Goal: Task Accomplishment & Management: Manage account settings

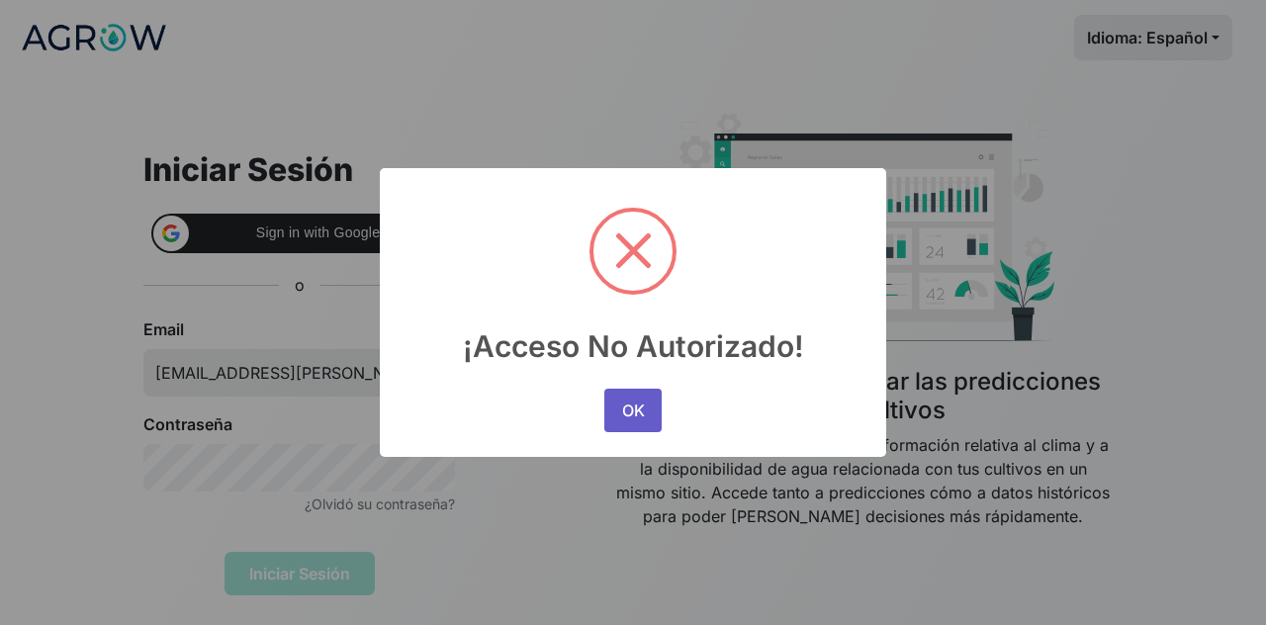
click at [643, 411] on button "OK" at bounding box center [632, 411] width 57 height 44
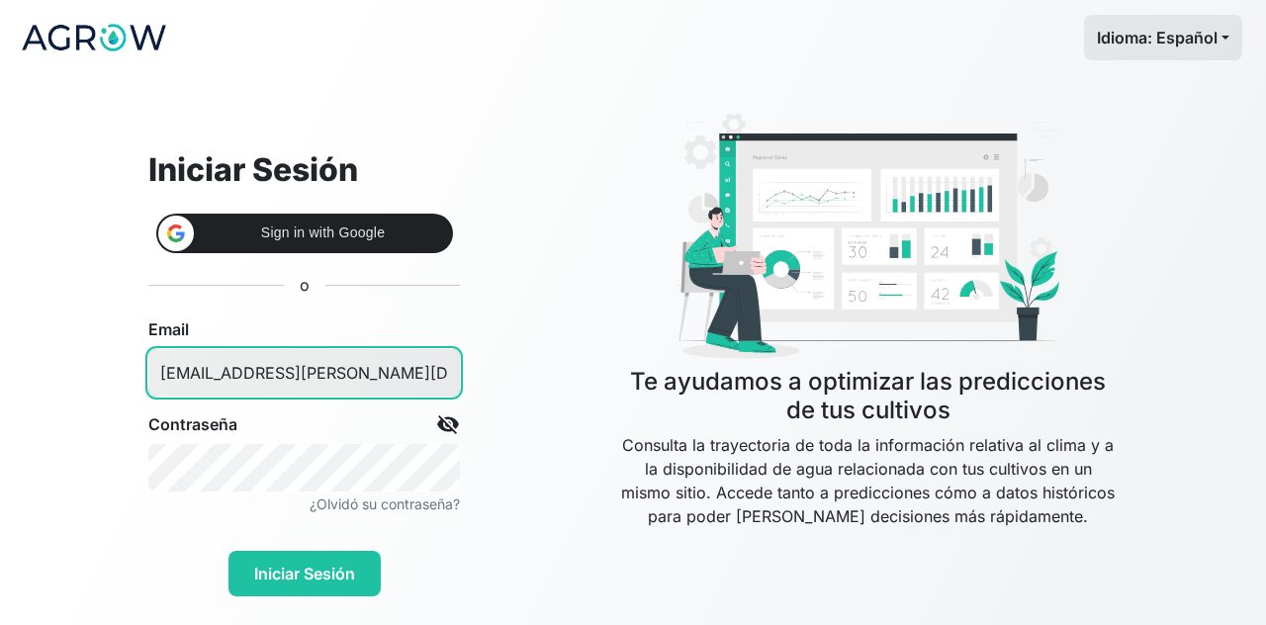
click at [307, 365] on input "[EMAIL_ADDRESS][PERSON_NAME][DOMAIN_NAME]" at bounding box center [304, 372] width 312 height 47
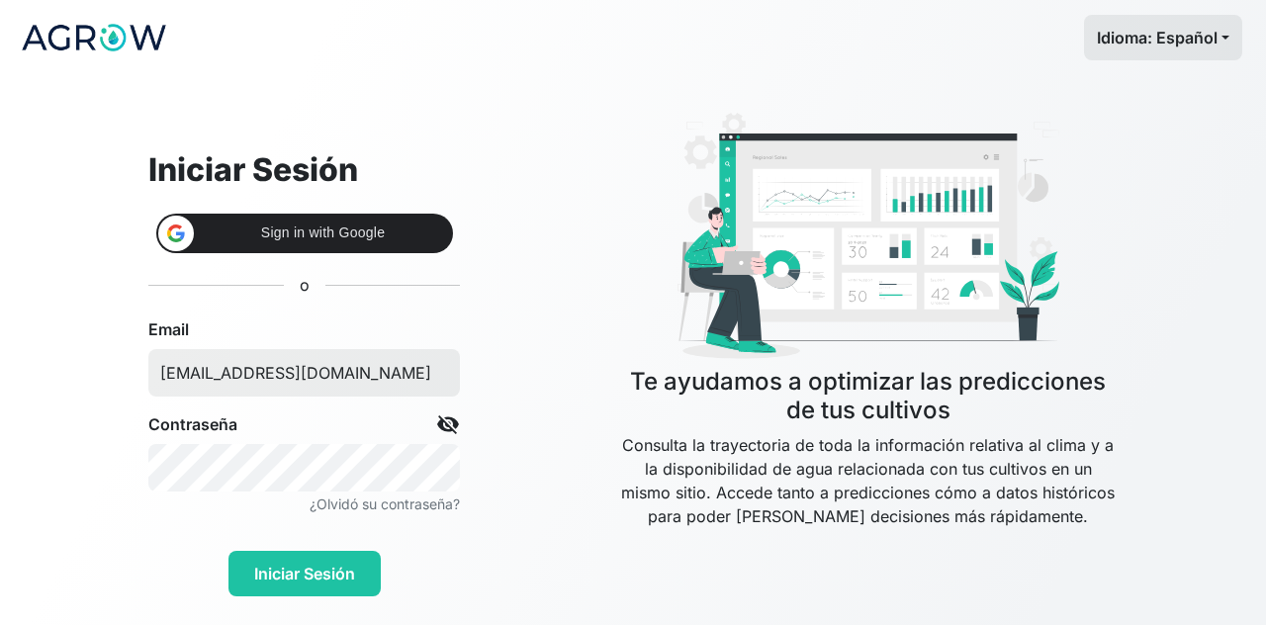
click at [305, 384] on input "[EMAIL_ADDRESS][DOMAIN_NAME]" at bounding box center [304, 372] width 312 height 47
type input "[EMAIL_ADDRESS][DOMAIN_NAME]"
click at [305, 589] on button "Iniciar Sesión" at bounding box center [305, 574] width 152 height 46
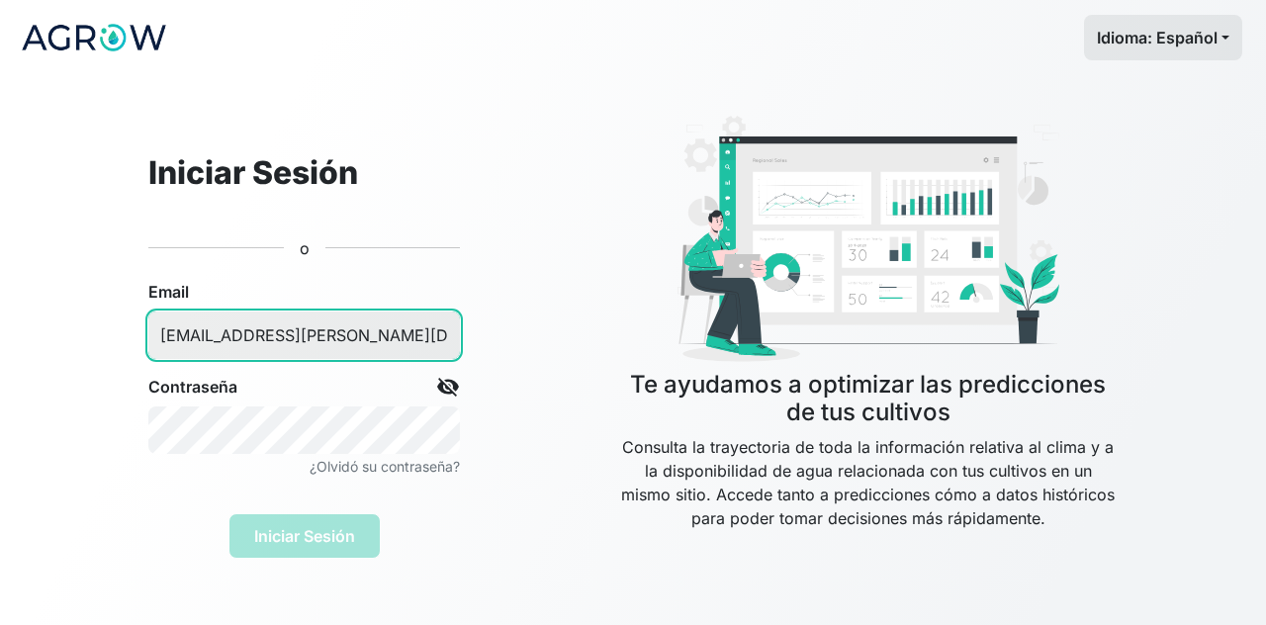
click at [313, 344] on input "[EMAIL_ADDRESS][PERSON_NAME][DOMAIN_NAME]" at bounding box center [304, 335] width 312 height 47
type input "[EMAIL_ADDRESS][DOMAIN_NAME]"
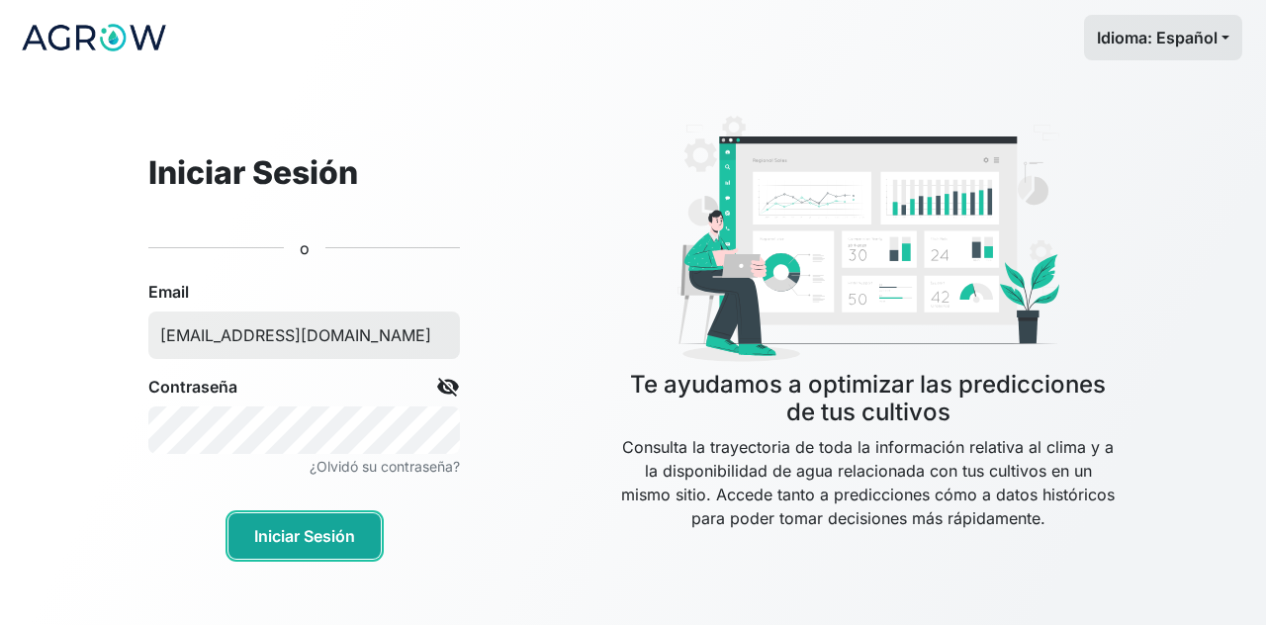
click at [292, 533] on button "Iniciar Sesión" at bounding box center [305, 536] width 152 height 46
